Goal: Transaction & Acquisition: Download file/media

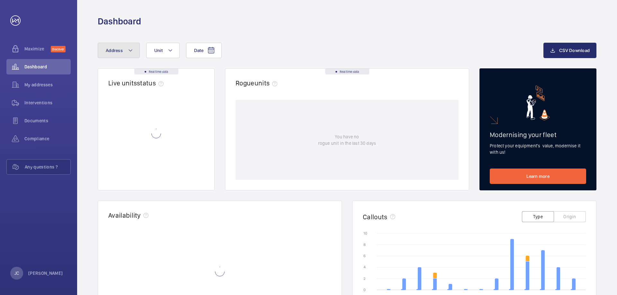
click at [104, 47] on button "Address" at bounding box center [119, 50] width 42 height 15
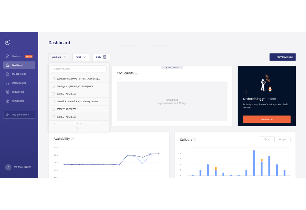
scroll to position [39, 0]
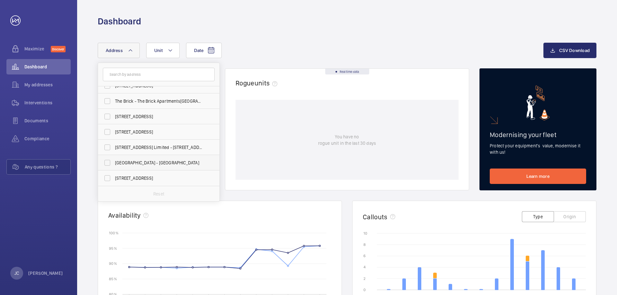
click at [109, 162] on label "[GEOGRAPHIC_DATA] - [GEOGRAPHIC_DATA]" at bounding box center [154, 162] width 112 height 15
click at [109, 162] on input "[GEOGRAPHIC_DATA] - [GEOGRAPHIC_DATA]" at bounding box center [107, 162] width 13 height 13
checkbox input "true"
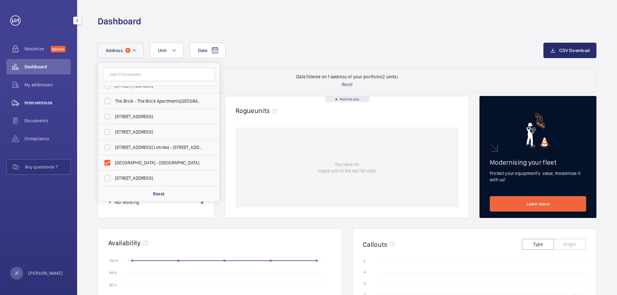
click at [39, 104] on span "Interventions" at bounding box center [47, 103] width 46 height 6
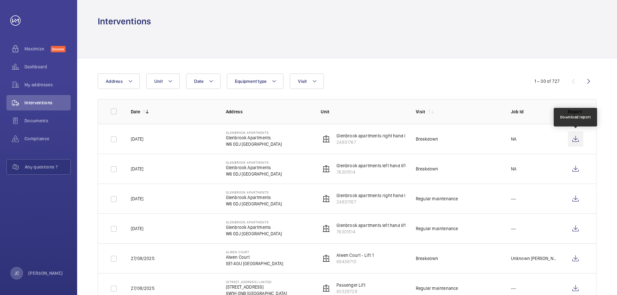
click at [571, 141] on wm-front-icon-button at bounding box center [575, 138] width 15 height 15
